Goal: Information Seeking & Learning: Learn about a topic

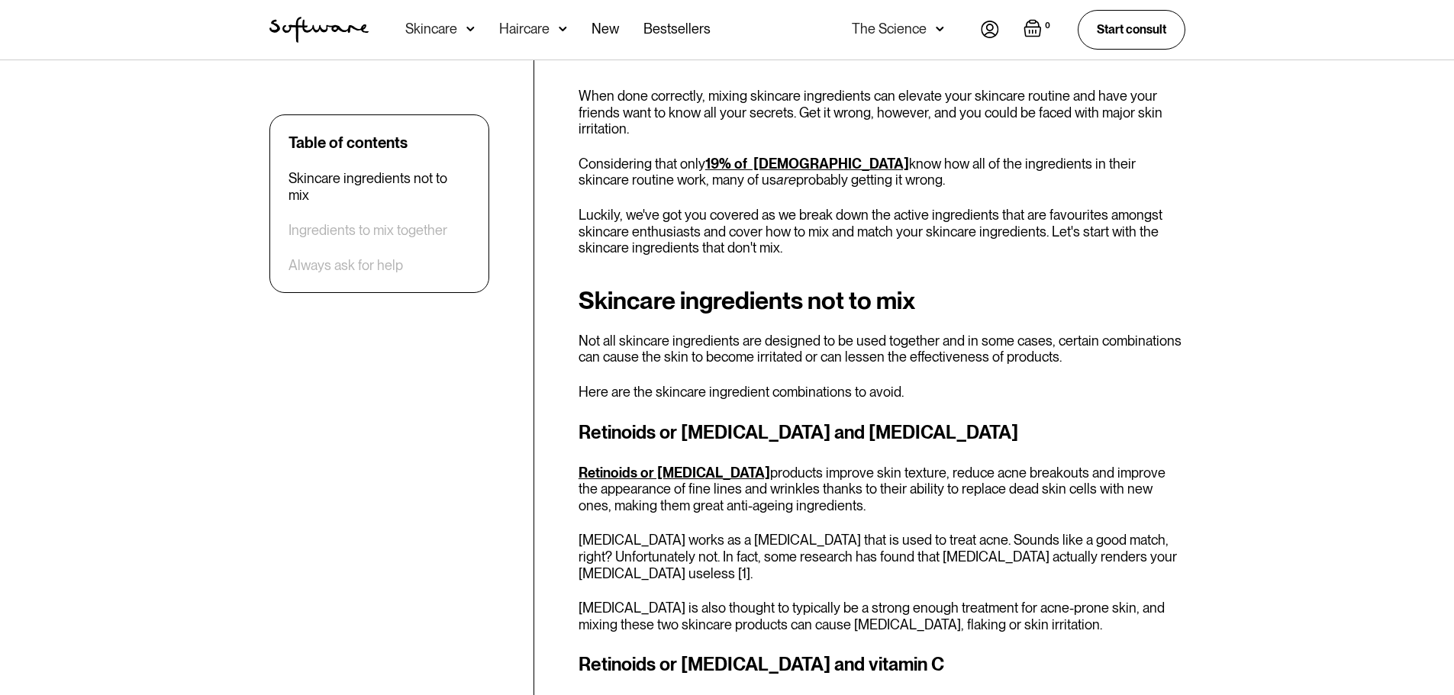
scroll to position [534, 0]
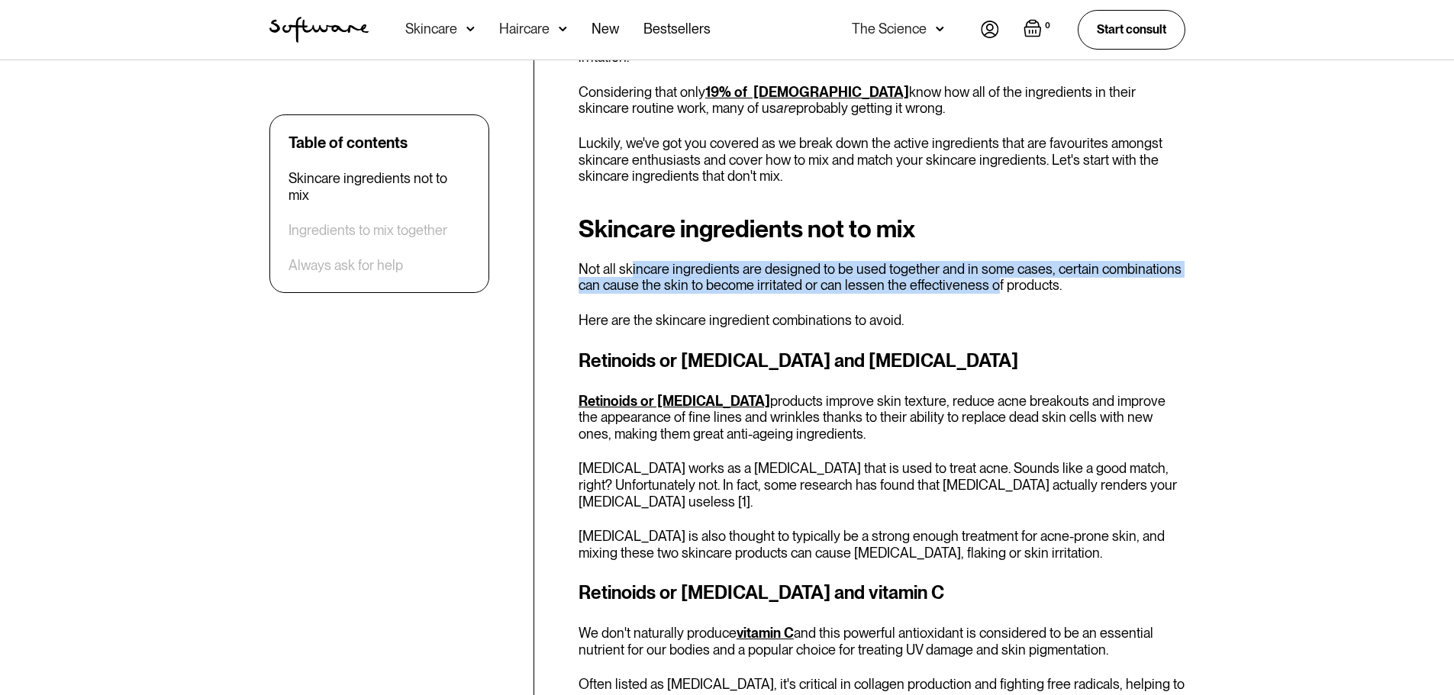
drag, startPoint x: 631, startPoint y: 274, endPoint x: 995, endPoint y: 279, distance: 364.1
click at [995, 279] on p "Not all skincare ingredients are designed to be used together and in some cases…" at bounding box center [882, 277] width 607 height 33
click at [748, 281] on p "Not all skincare ingredients are designed to be used together and in some cases…" at bounding box center [882, 277] width 607 height 33
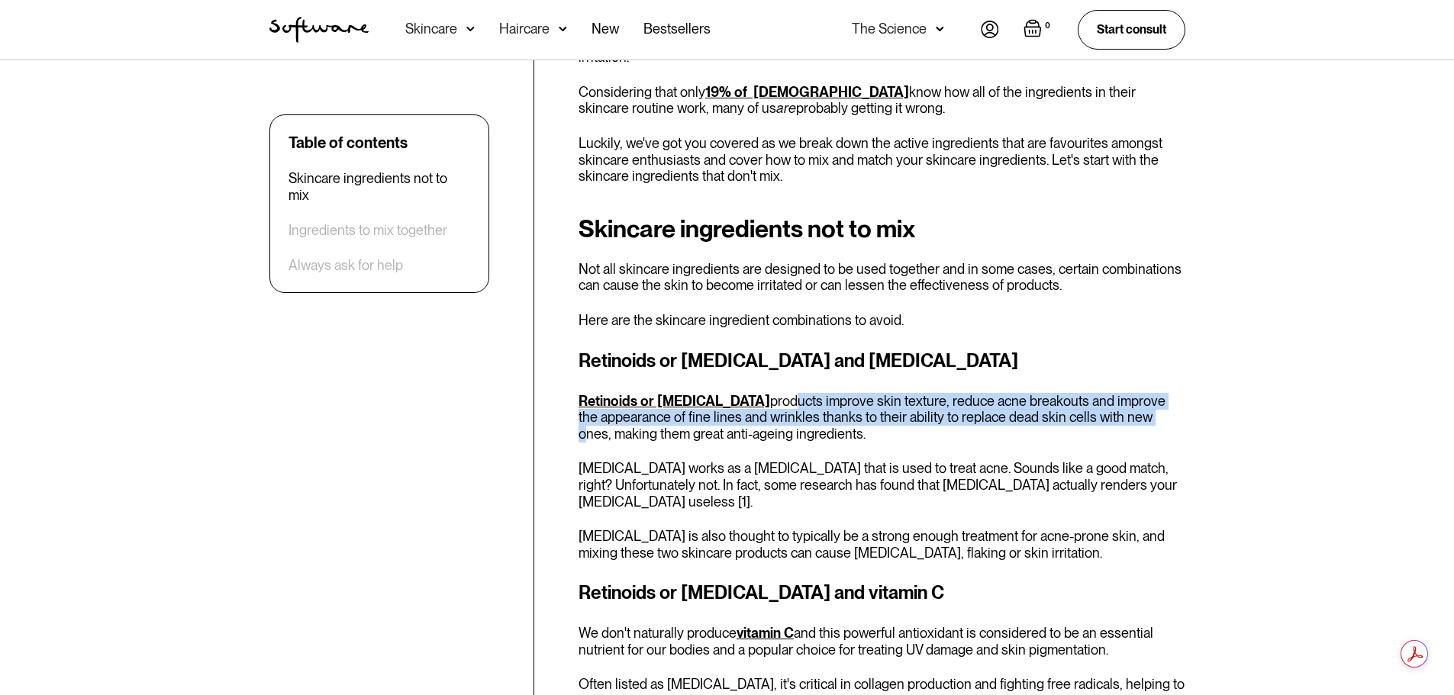
drag, startPoint x: 721, startPoint y: 396, endPoint x: 1048, endPoint y: 421, distance: 328.4
click at [1048, 421] on p "Retinoids or [MEDICAL_DATA] products improve skin texture, reduce acne breakout…" at bounding box center [882, 418] width 607 height 50
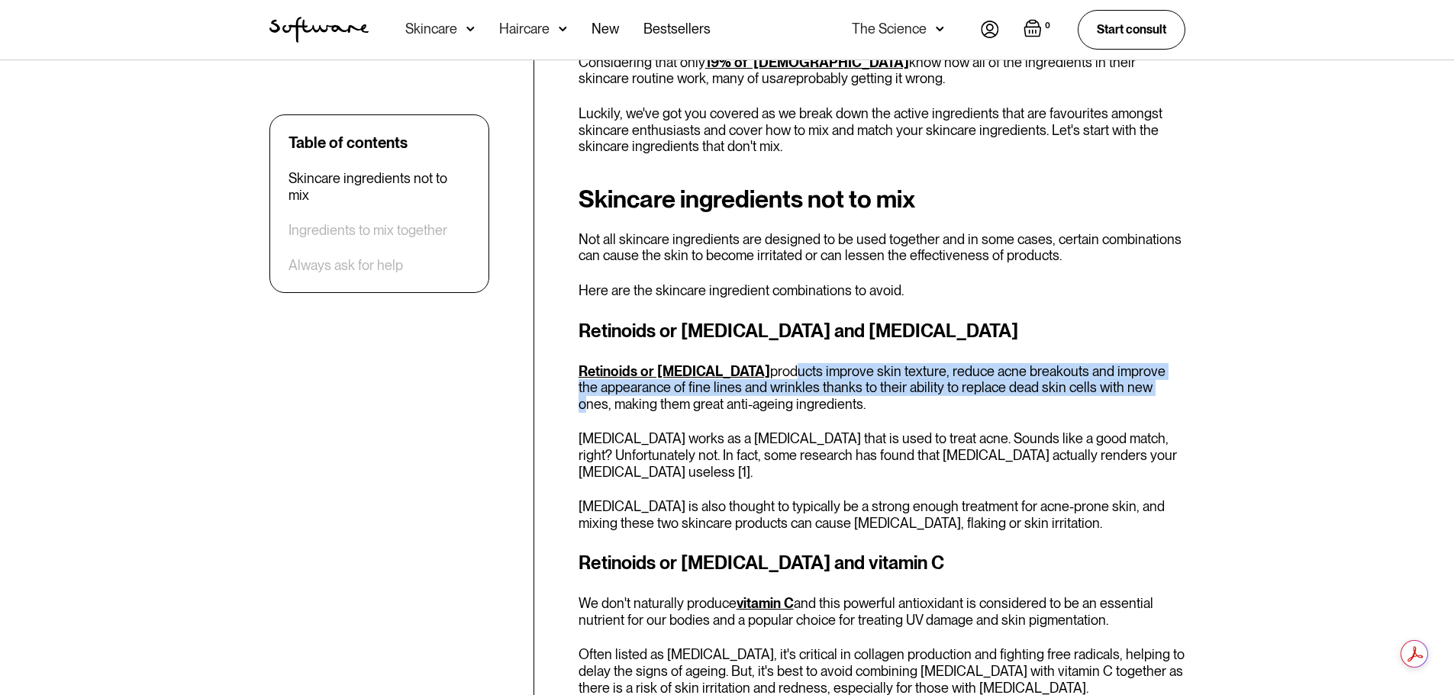
scroll to position [611, 0]
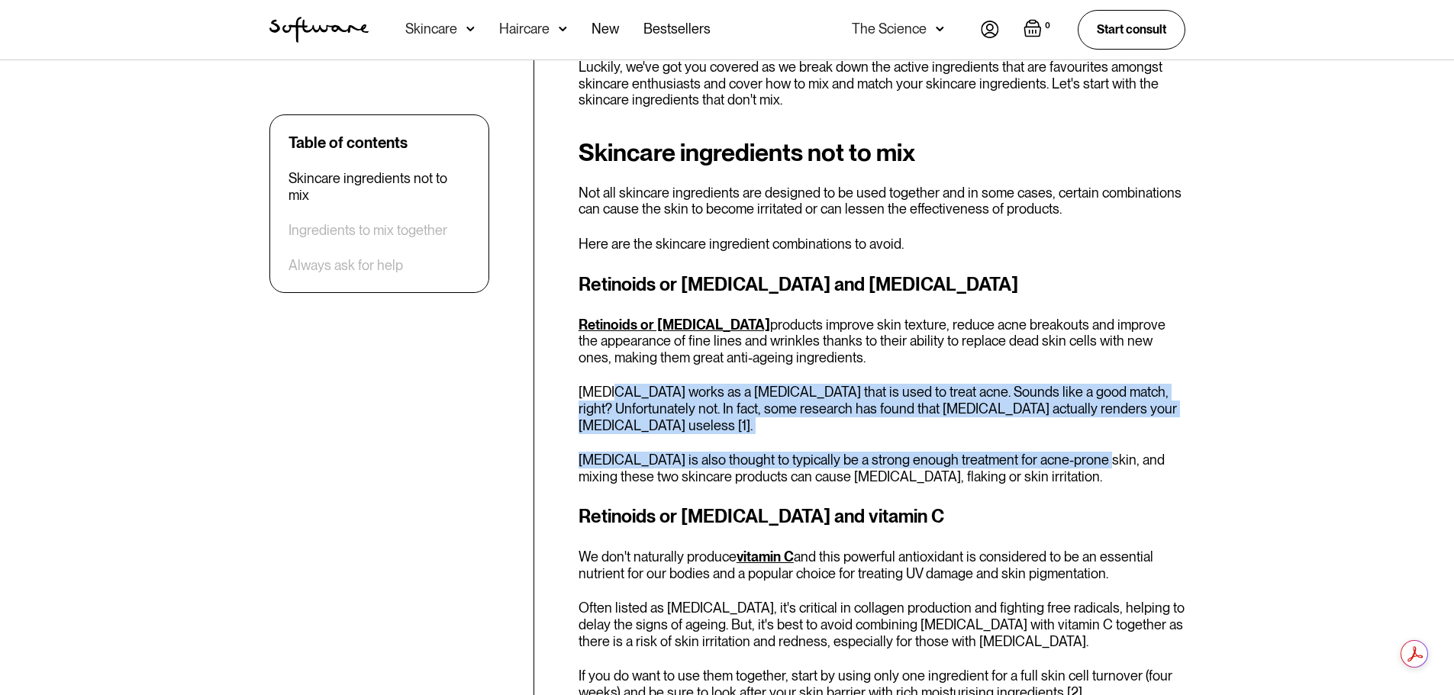
drag, startPoint x: 619, startPoint y: 393, endPoint x: 1094, endPoint y: 460, distance: 479.4
click at [1094, 460] on div "Retinoids or [MEDICAL_DATA] and [MEDICAL_DATA] Retinoids or [MEDICAL_DATA] prod…" at bounding box center [882, 378] width 607 height 214
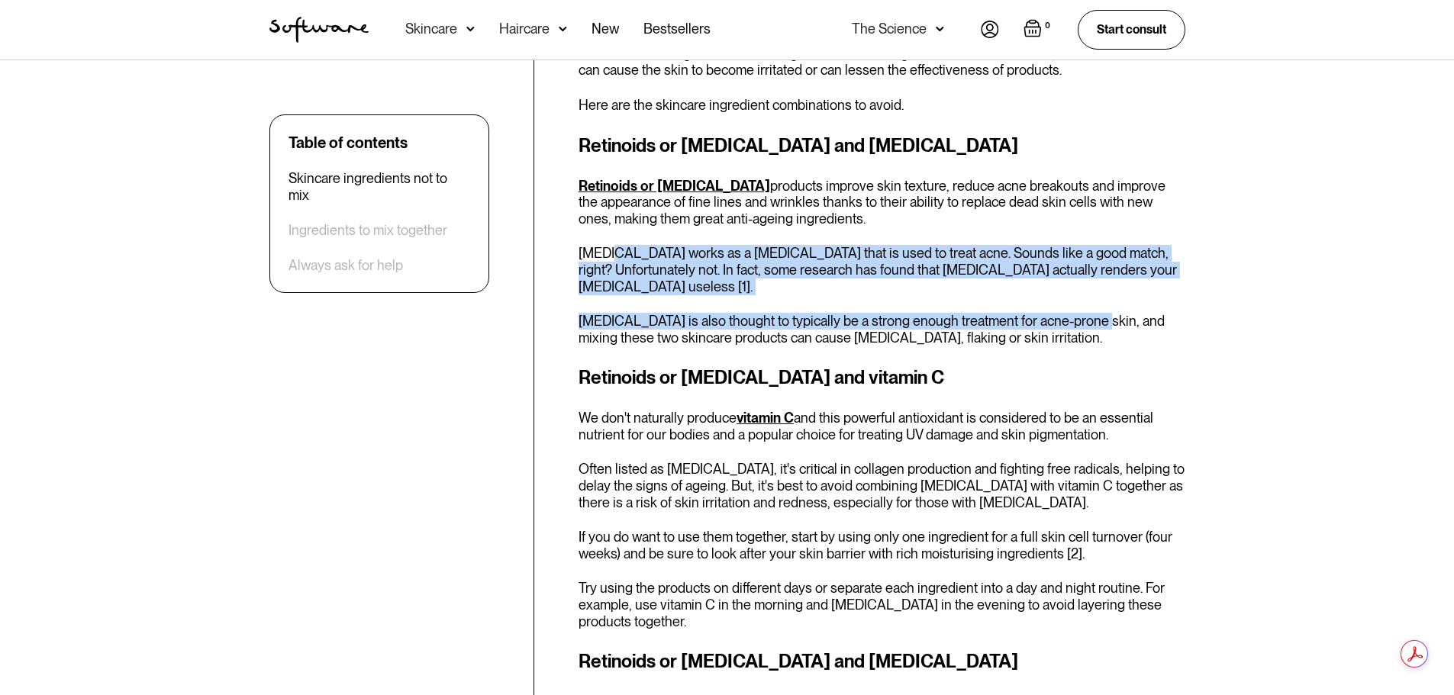
scroll to position [763, 0]
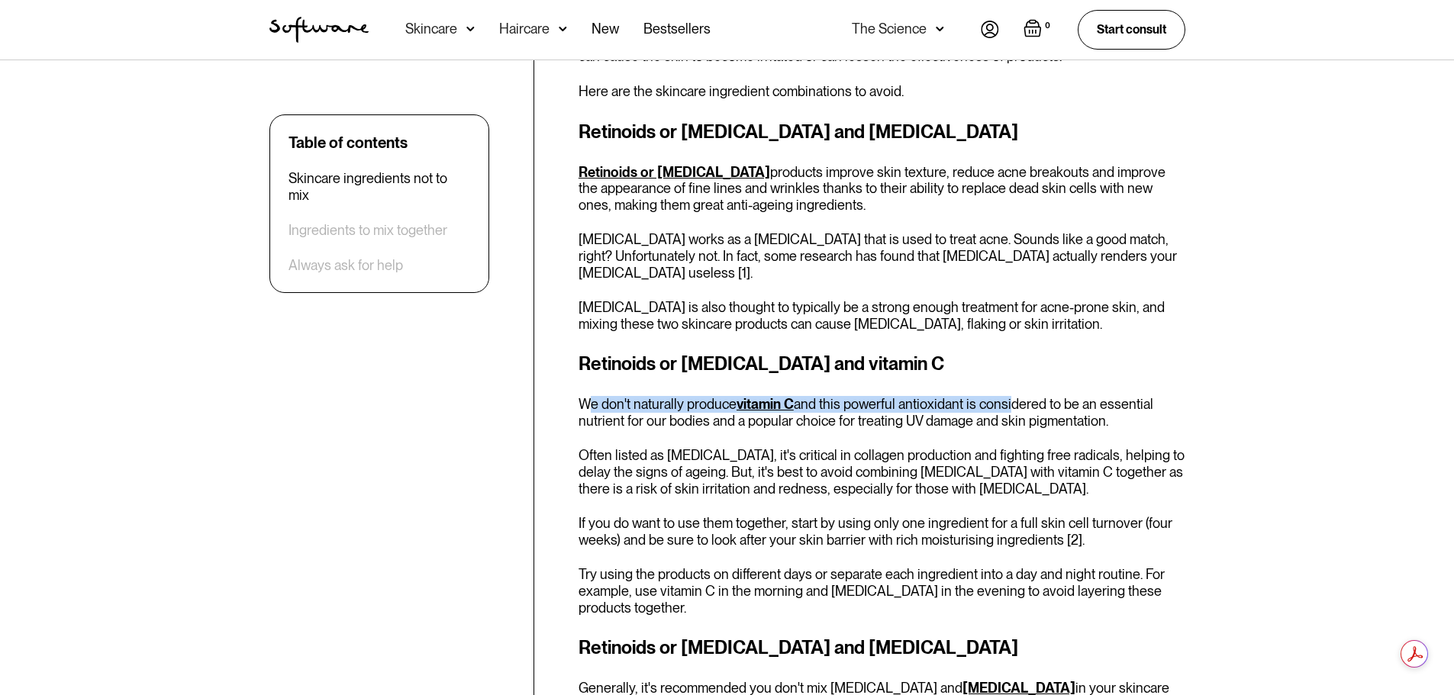
drag, startPoint x: 592, startPoint y: 401, endPoint x: 1008, endPoint y: 411, distance: 416.1
click at [1008, 411] on p "We don't naturally produce vitamin C and this powerful antioxidant is considere…" at bounding box center [882, 412] width 607 height 33
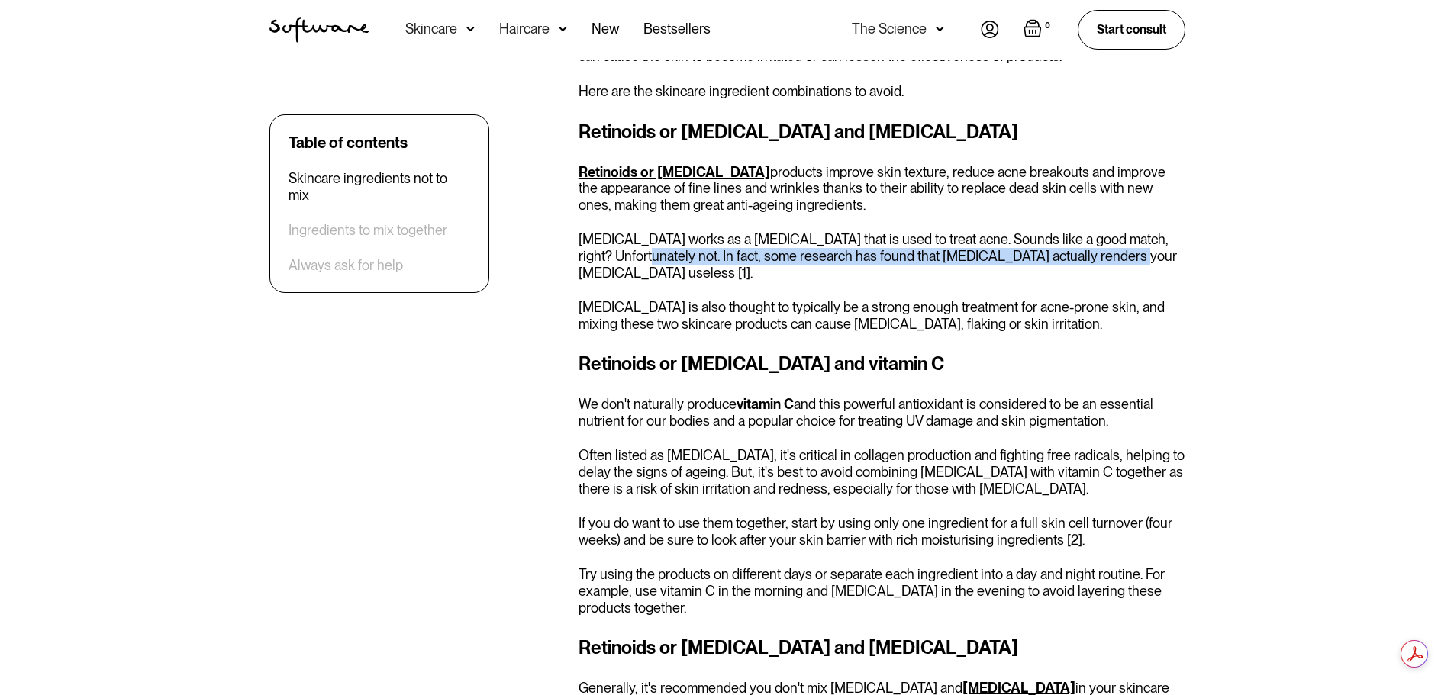
drag, startPoint x: 615, startPoint y: 256, endPoint x: 1089, endPoint y: 263, distance: 474.1
click at [1089, 263] on p "[MEDICAL_DATA] works as a [MEDICAL_DATA] that is used to treat acne. Sounds lik…" at bounding box center [882, 256] width 607 height 50
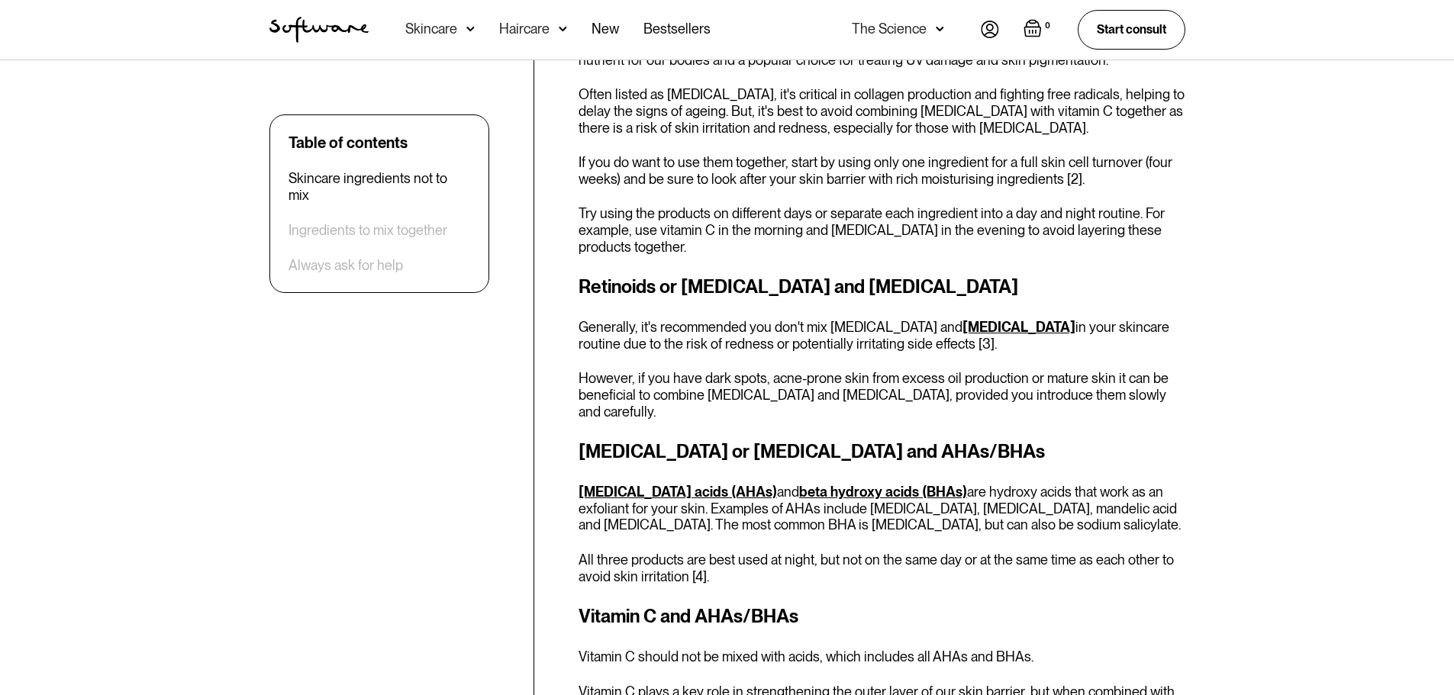
scroll to position [1145, 0]
